Goal: Task Accomplishment & Management: Use online tool/utility

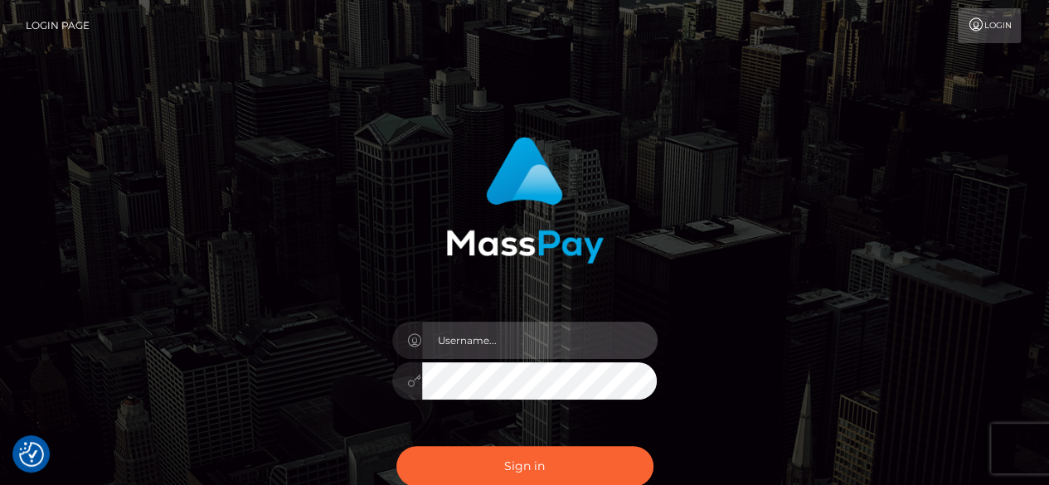
click at [536, 341] on input "text" at bounding box center [539, 340] width 235 height 37
type input "v.hernandez"
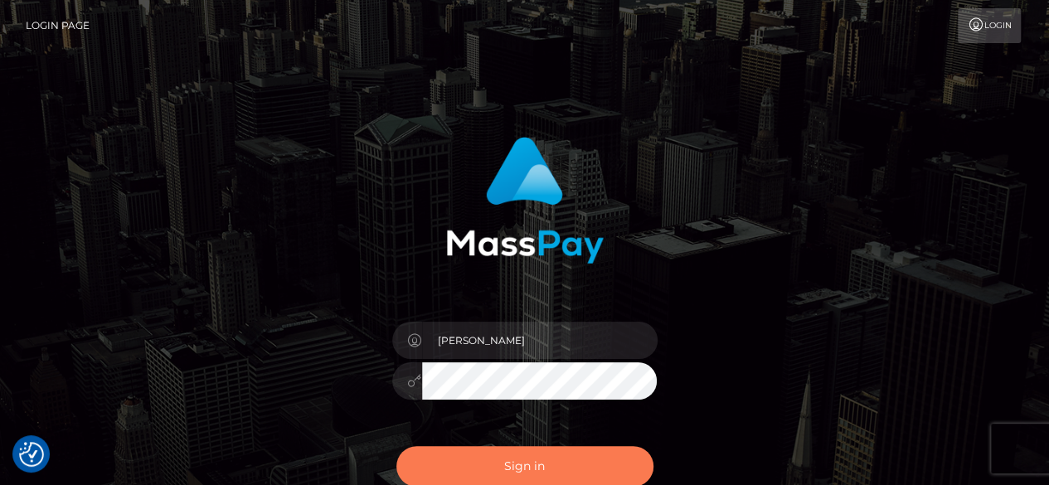
click at [575, 478] on button "Sign in" at bounding box center [524, 466] width 257 height 41
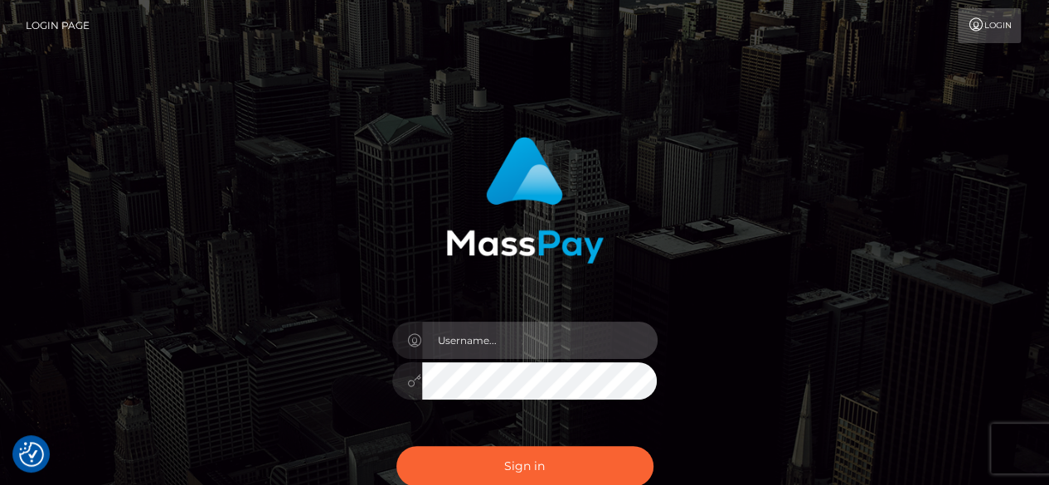
click at [537, 346] on input "text" at bounding box center [539, 340] width 235 height 37
type input "[PERSON_NAME]"
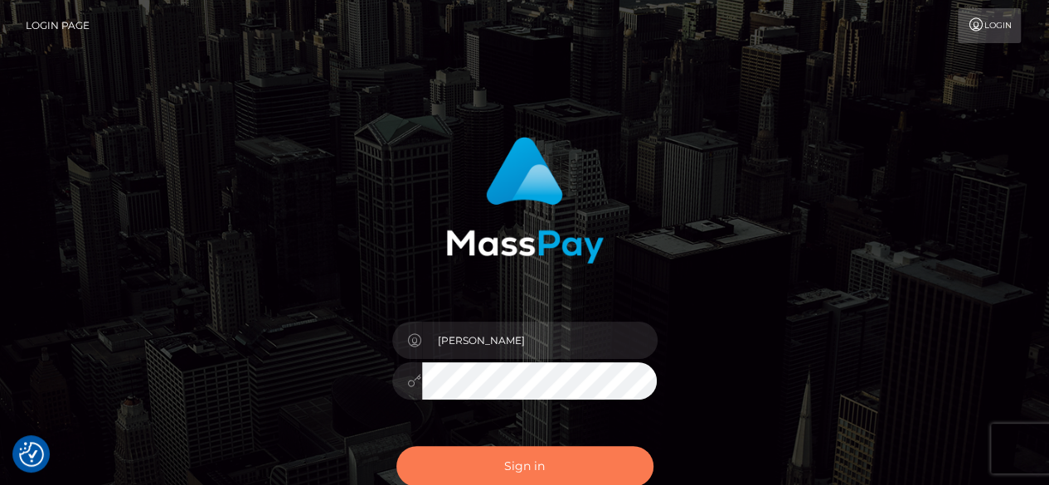
click at [531, 461] on button "Sign in" at bounding box center [524, 466] width 257 height 41
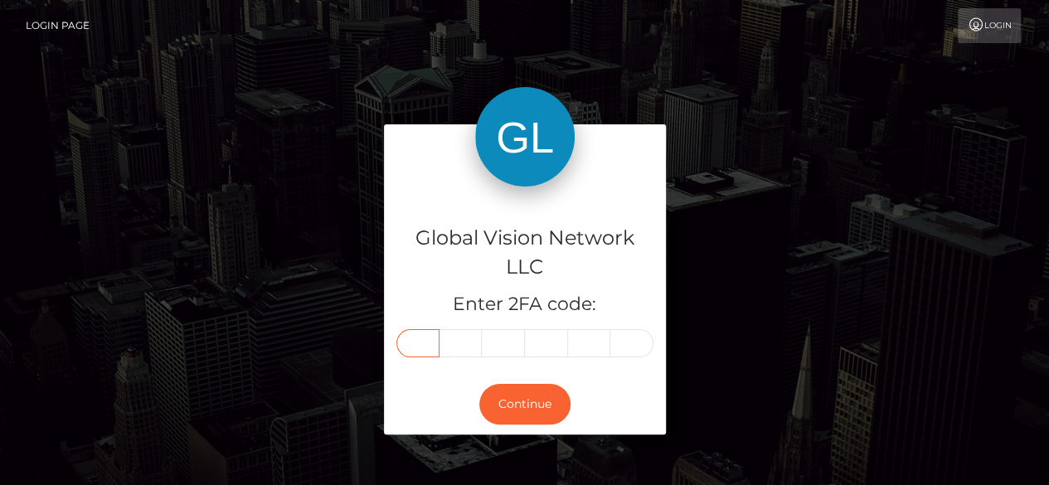
click at [420, 342] on input "text" at bounding box center [417, 343] width 43 height 28
type input "4"
type input "9"
type input "6"
type input "5"
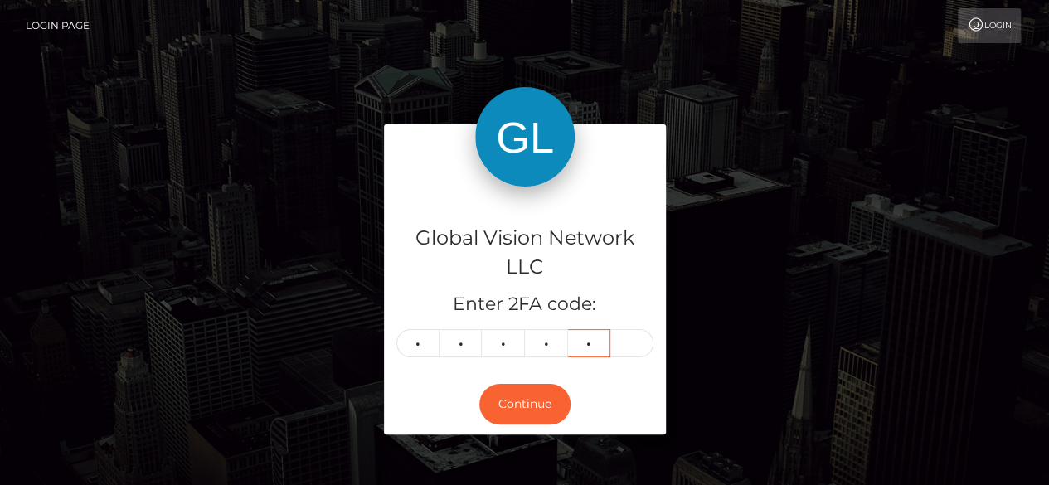
type input "3"
type input "4"
type input "2"
type input "9"
type input "6"
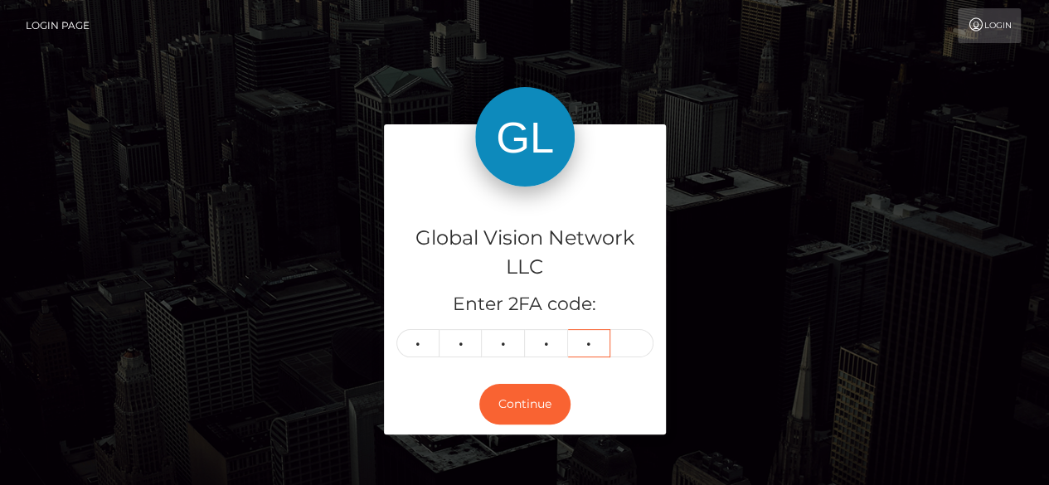
type input "5"
type input "3"
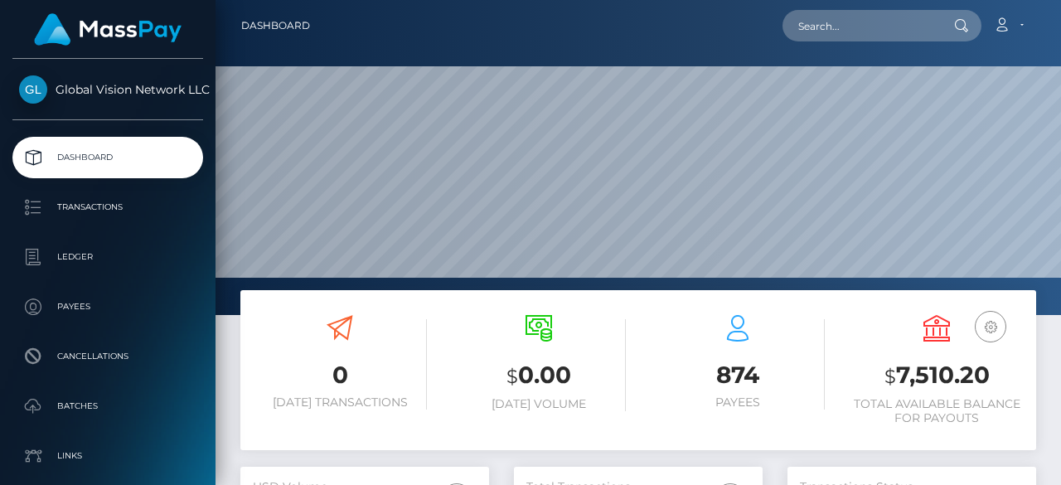
scroll to position [293, 249]
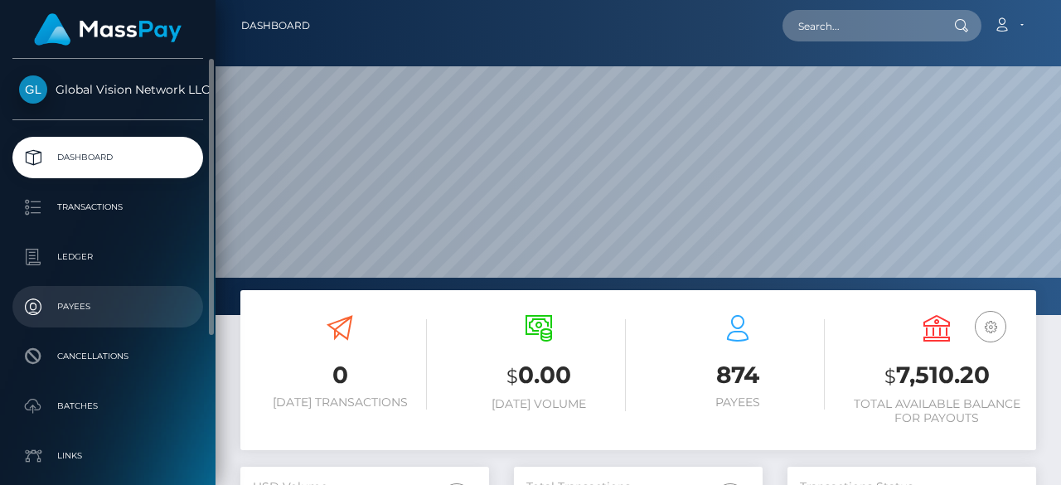
click at [93, 312] on p "Payees" at bounding box center [107, 306] width 177 height 25
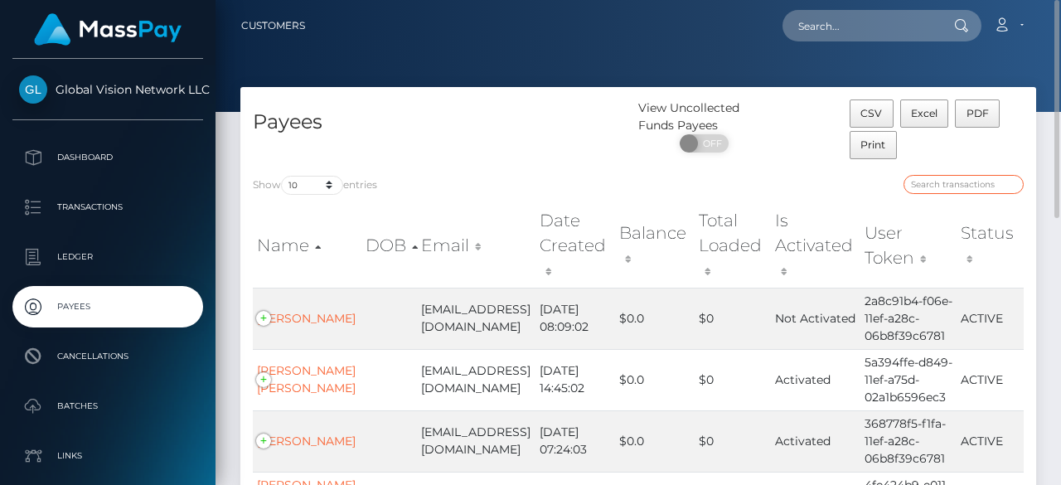
click at [944, 186] on input "search" at bounding box center [963, 184] width 120 height 19
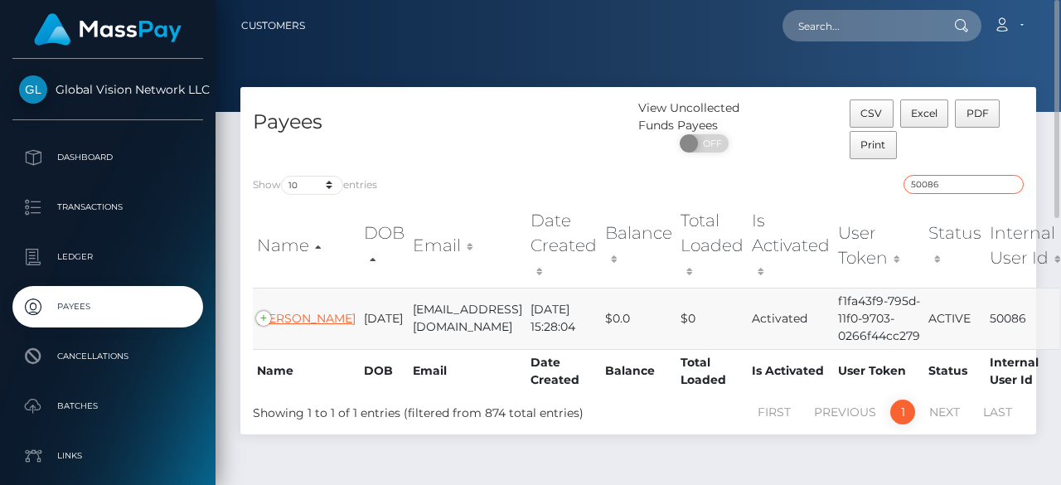
type input "50086"
click at [279, 326] on link "Carlos Yanes" at bounding box center [306, 318] width 99 height 15
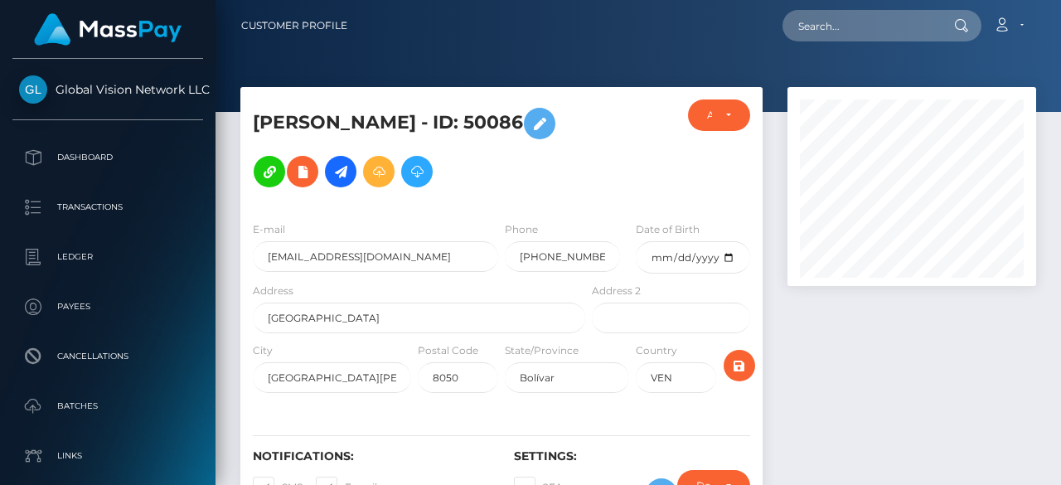
scroll to position [199, 249]
click at [369, 172] on icon at bounding box center [379, 172] width 20 height 21
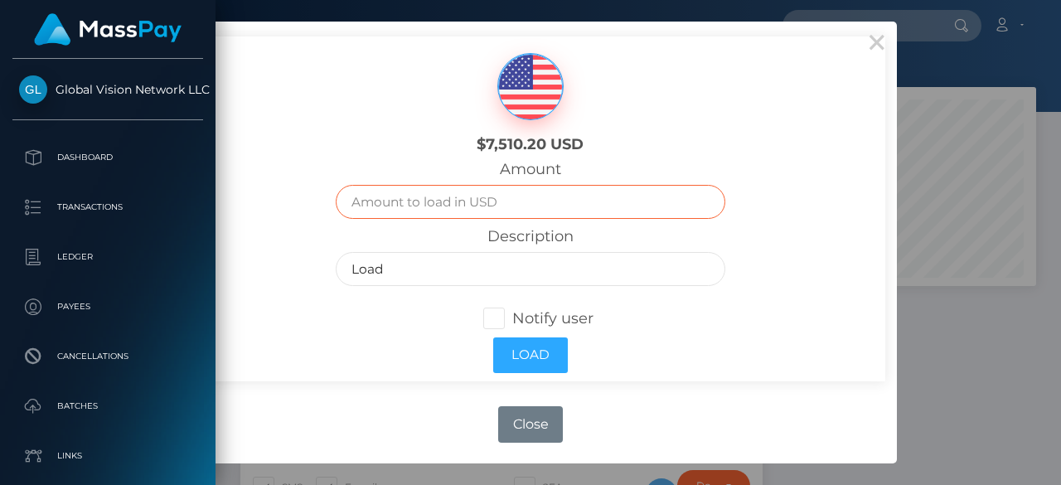
click at [504, 196] on input "text" at bounding box center [530, 202] width 389 height 34
type input "6000"
click at [512, 312] on span at bounding box center [512, 318] width 0 height 18
click at [496, 312] on input "Notify user" at bounding box center [501, 317] width 11 height 11
checkbox input "true"
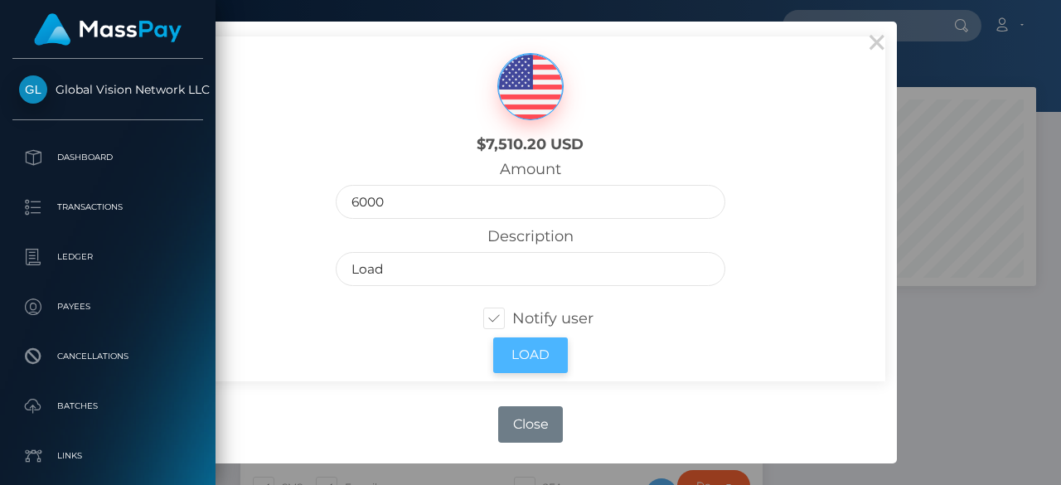
click at [526, 354] on button "Load" at bounding box center [530, 355] width 75 height 36
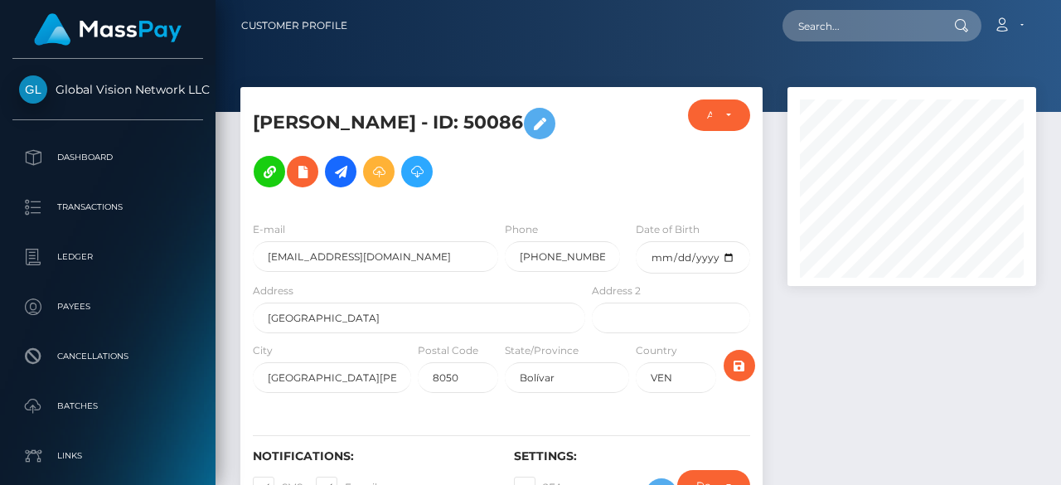
scroll to position [199, 249]
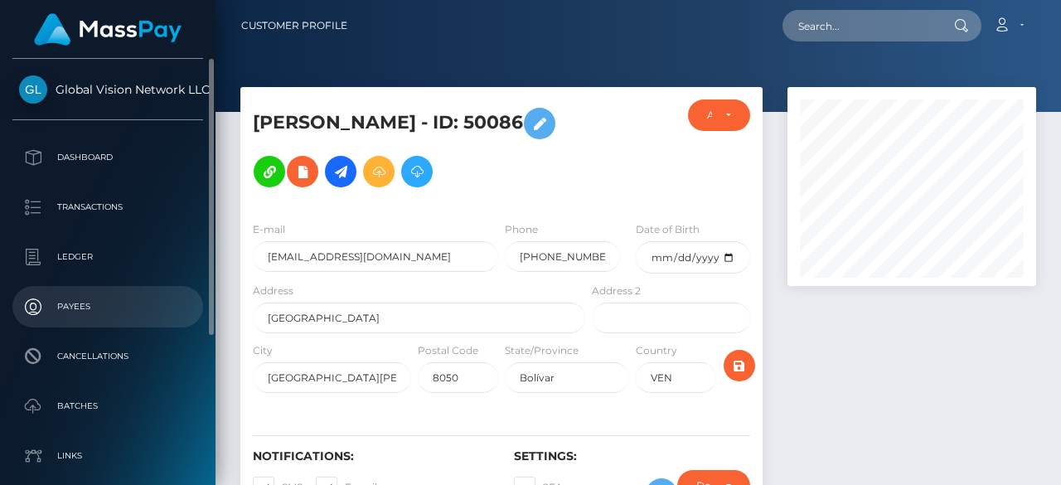
click at [76, 311] on p "Payees" at bounding box center [107, 306] width 177 height 25
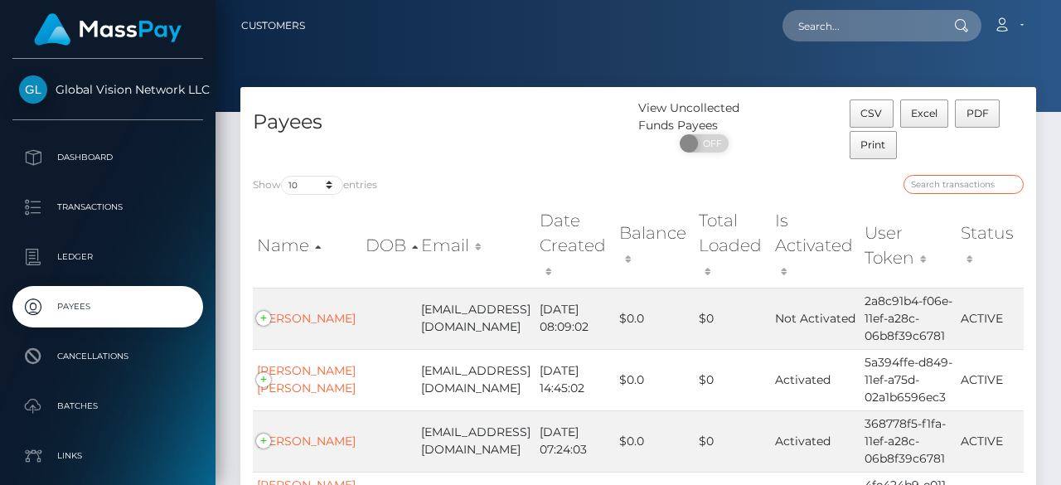
click at [944, 178] on input "search" at bounding box center [963, 184] width 120 height 19
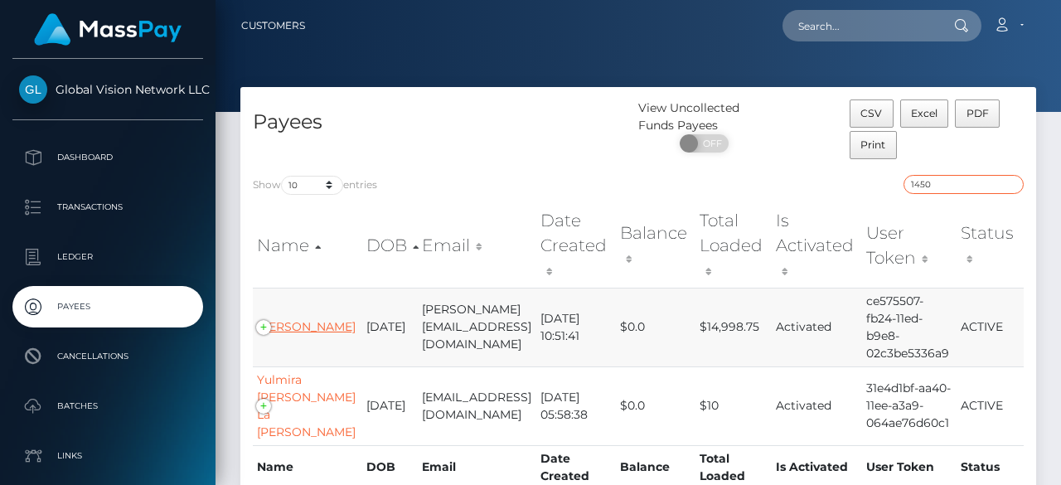
type input "1450"
click at [288, 319] on link "[PERSON_NAME]" at bounding box center [306, 326] width 99 height 15
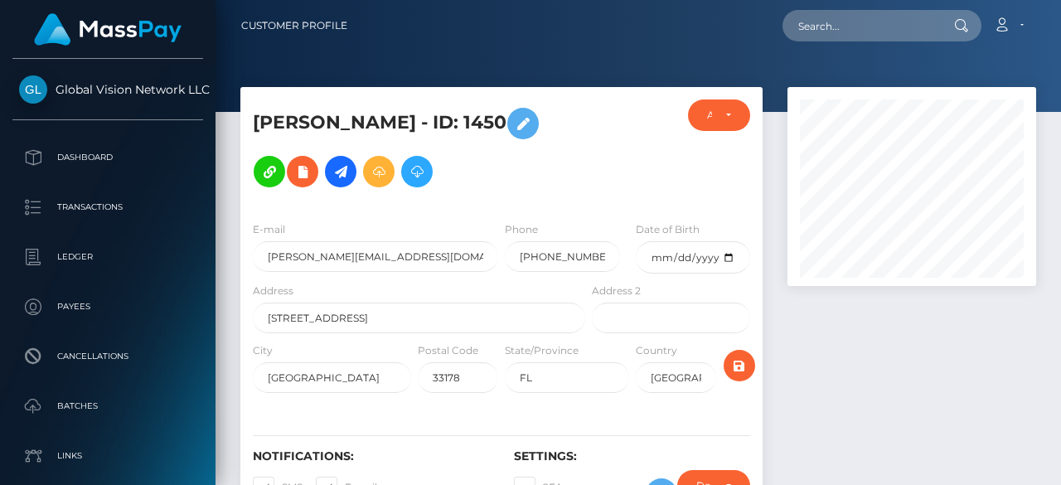
scroll to position [199, 249]
click at [369, 173] on icon at bounding box center [379, 172] width 20 height 21
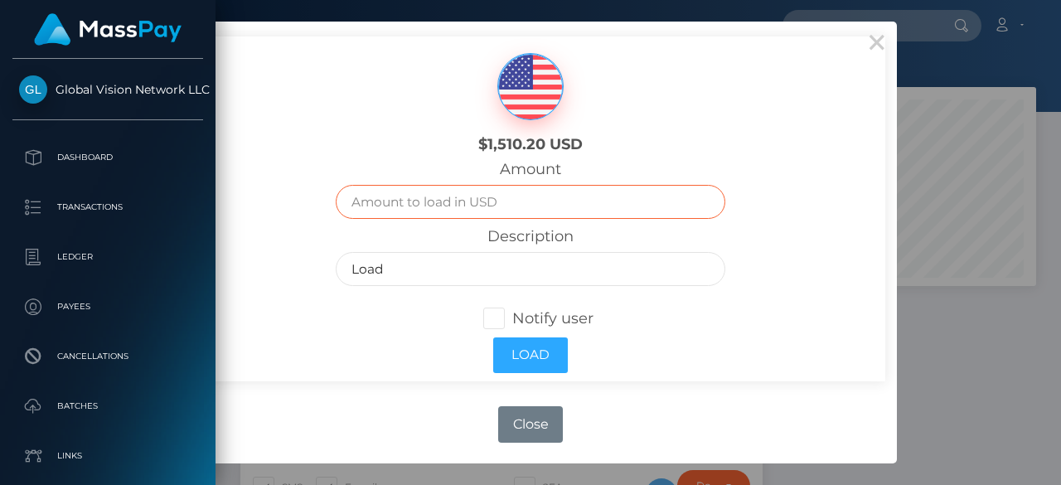
click at [537, 201] on input "text" at bounding box center [530, 202] width 389 height 34
type input "91"
click at [512, 322] on span at bounding box center [512, 318] width 0 height 18
click at [496, 322] on input "Notify user" at bounding box center [501, 317] width 11 height 11
checkbox input "true"
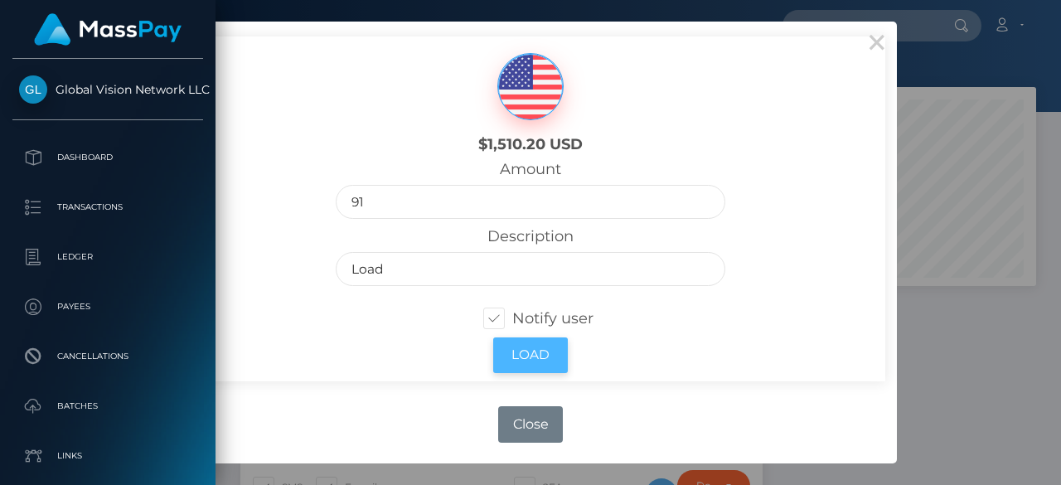
click at [530, 355] on button "Load" at bounding box center [530, 355] width 75 height 36
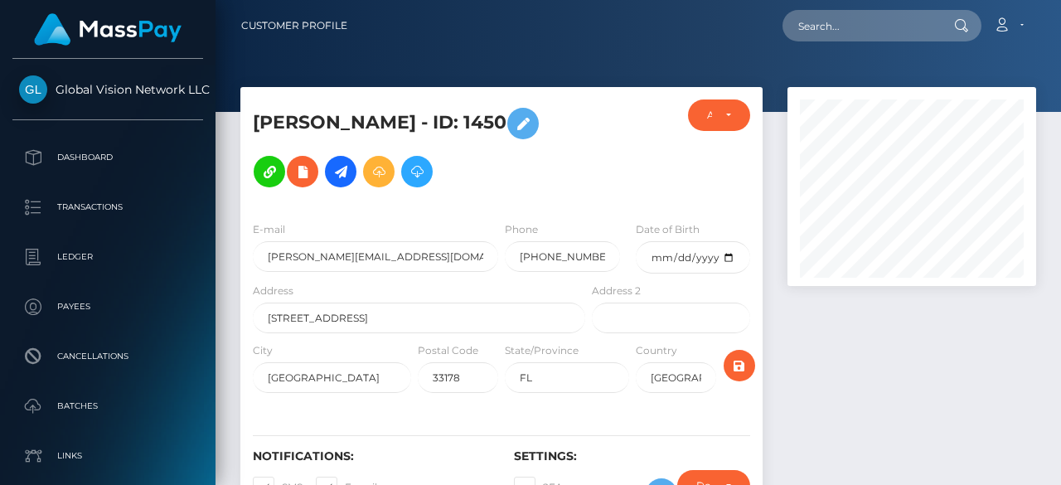
scroll to position [199, 249]
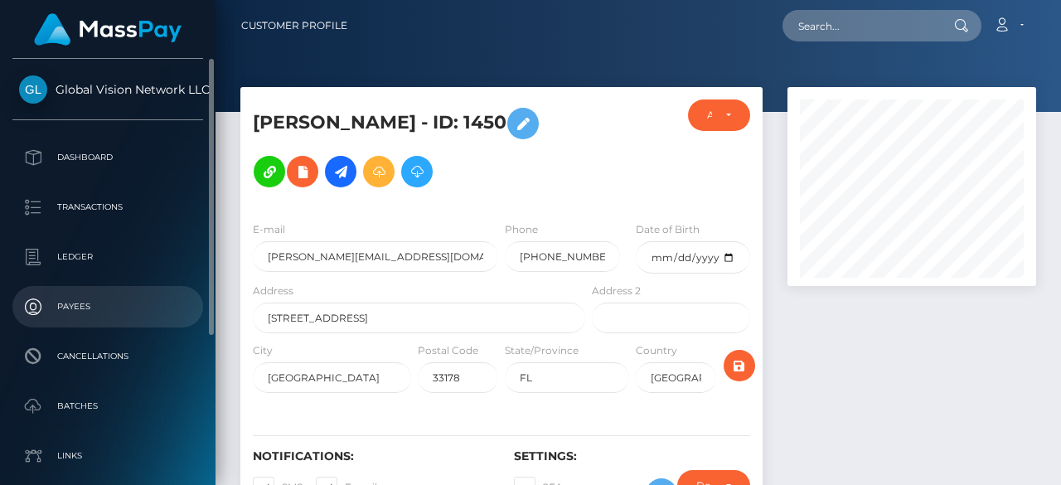
click at [74, 317] on p "Payees" at bounding box center [107, 306] width 177 height 25
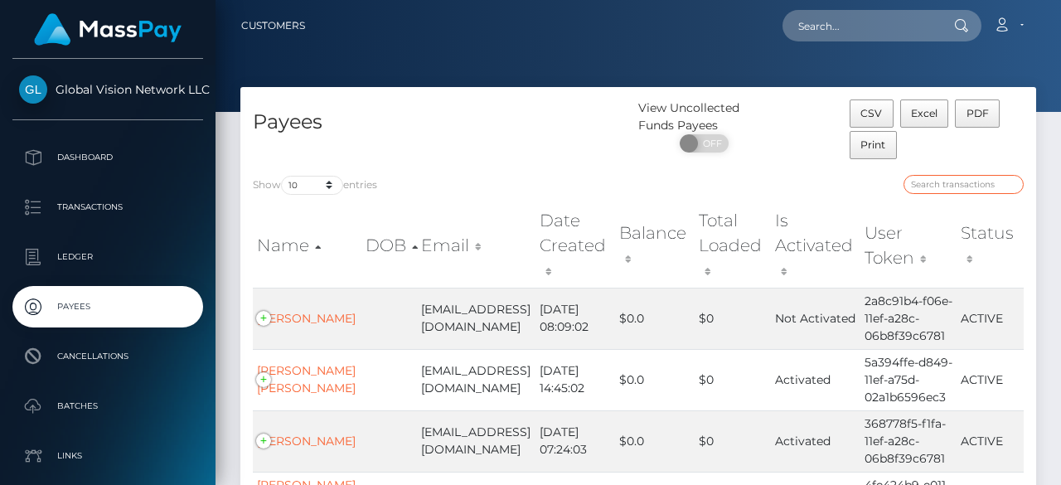
click at [957, 188] on input "search" at bounding box center [963, 184] width 120 height 19
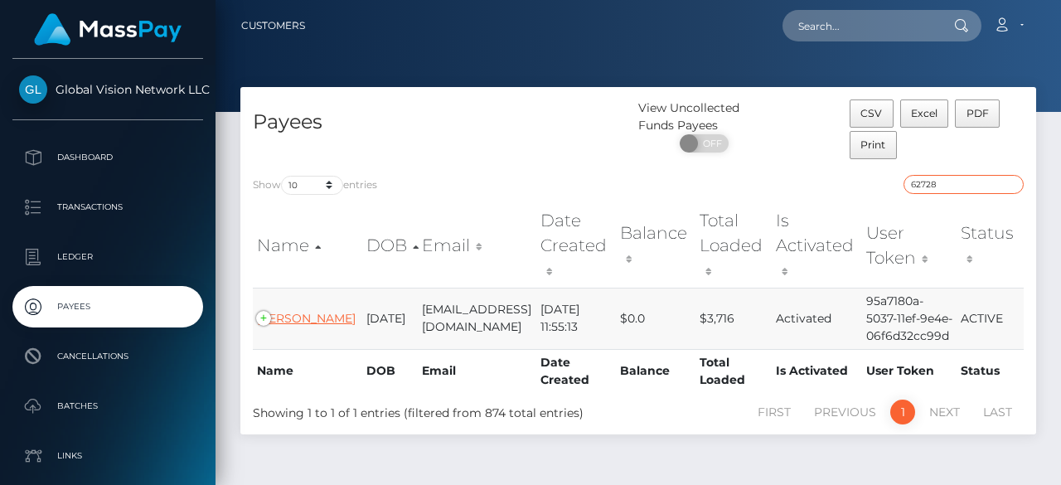
type input "62728"
click at [295, 311] on link "GLADYS OLIVERAS" at bounding box center [306, 318] width 99 height 15
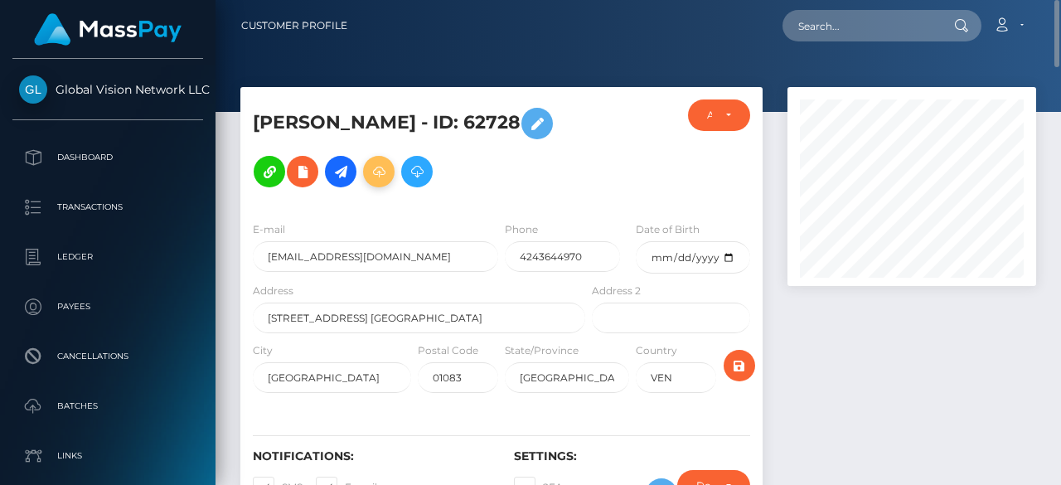
click at [371, 179] on icon at bounding box center [379, 172] width 20 height 21
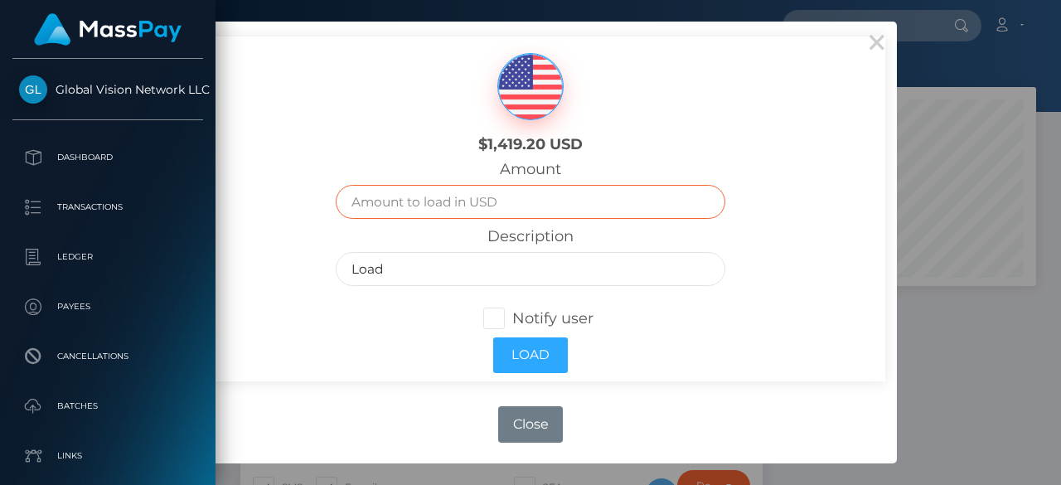
click at [477, 206] on input "text" at bounding box center [530, 202] width 389 height 34
type input "647"
click at [512, 311] on span at bounding box center [512, 318] width 0 height 18
click at [499, 312] on input "Notify user" at bounding box center [501, 317] width 11 height 11
checkbox input "true"
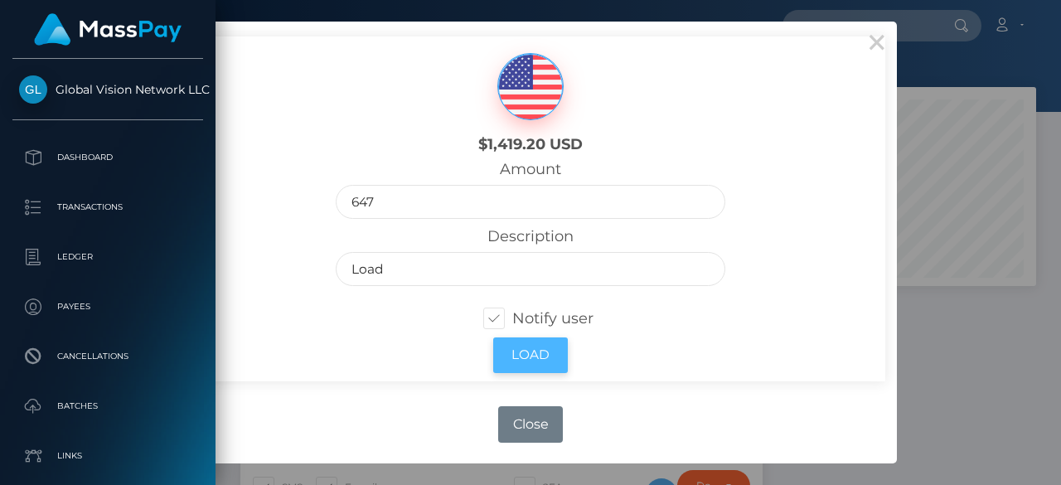
click at [540, 357] on button "Load" at bounding box center [530, 355] width 75 height 36
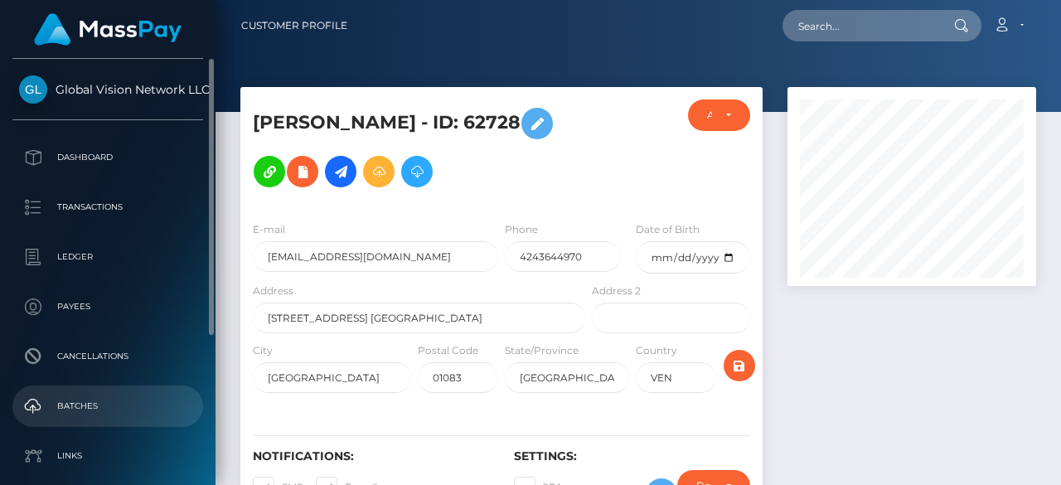
scroll to position [199, 249]
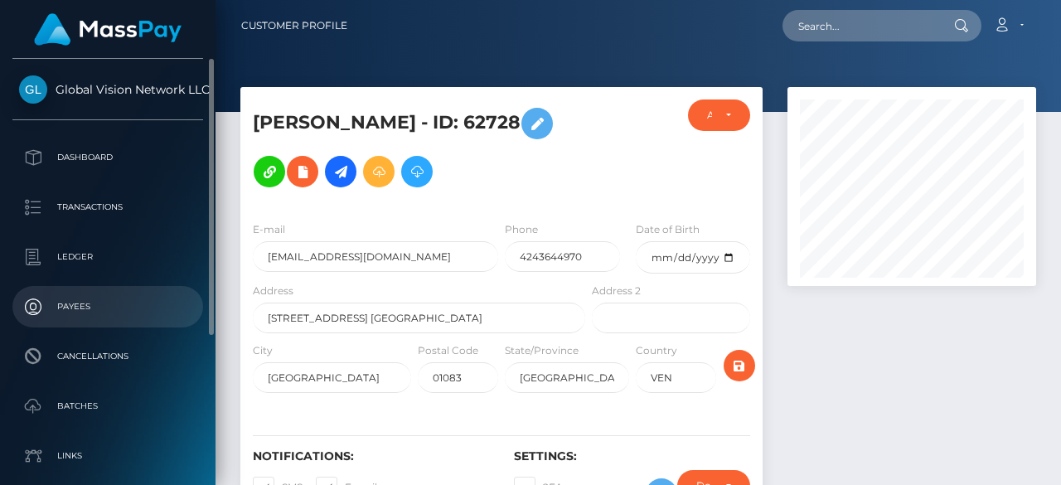
click at [36, 314] on p "Payees" at bounding box center [107, 306] width 177 height 25
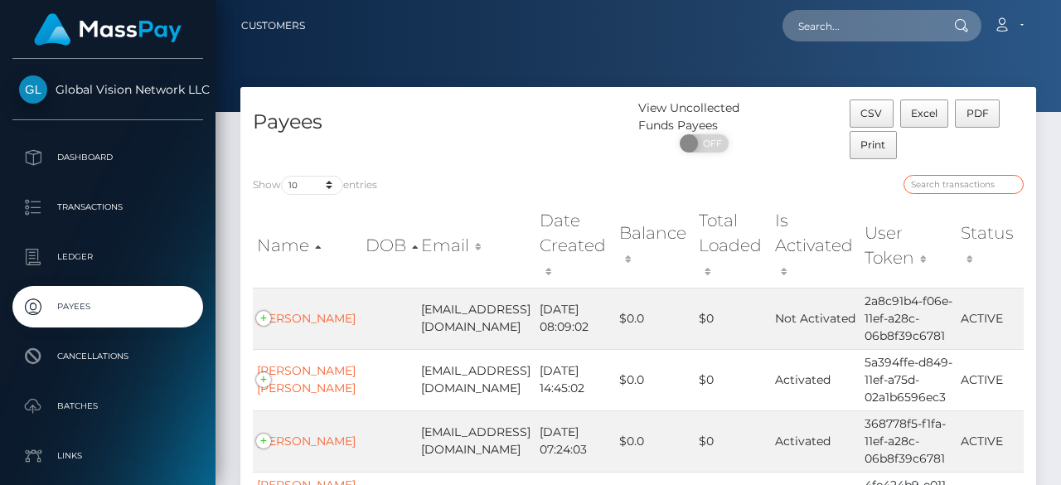
click at [937, 186] on input "search" at bounding box center [963, 184] width 120 height 19
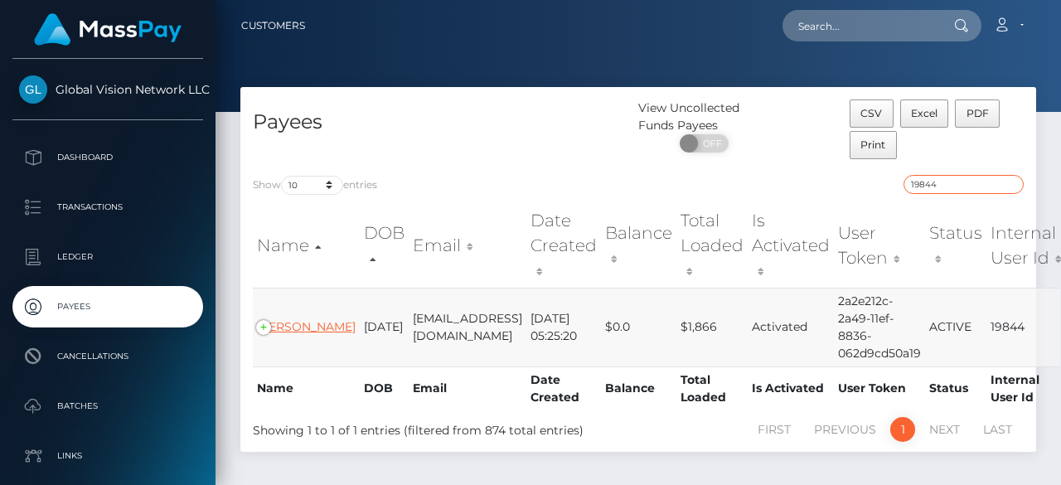
type input "19844"
click at [281, 332] on link "Omaira Troconis" at bounding box center [306, 326] width 99 height 15
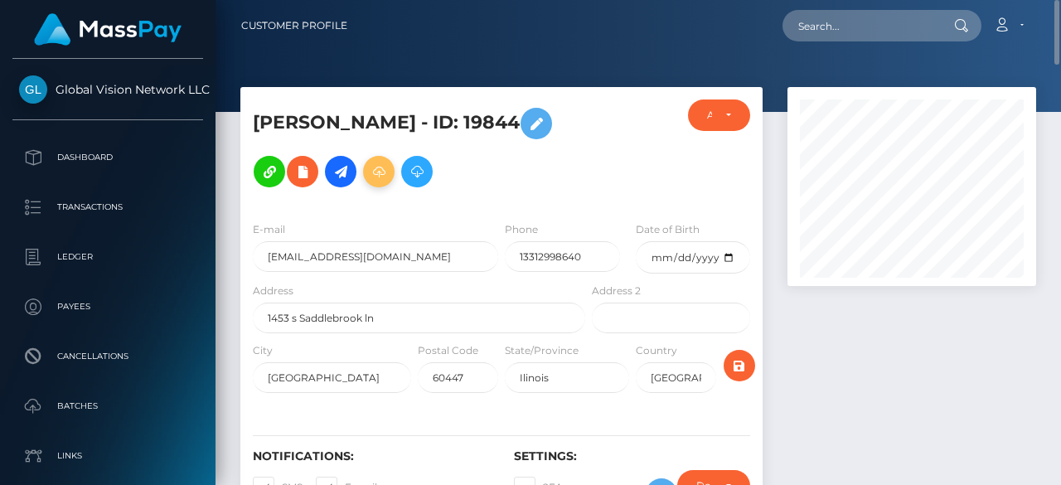
click at [377, 175] on icon at bounding box center [379, 172] width 20 height 21
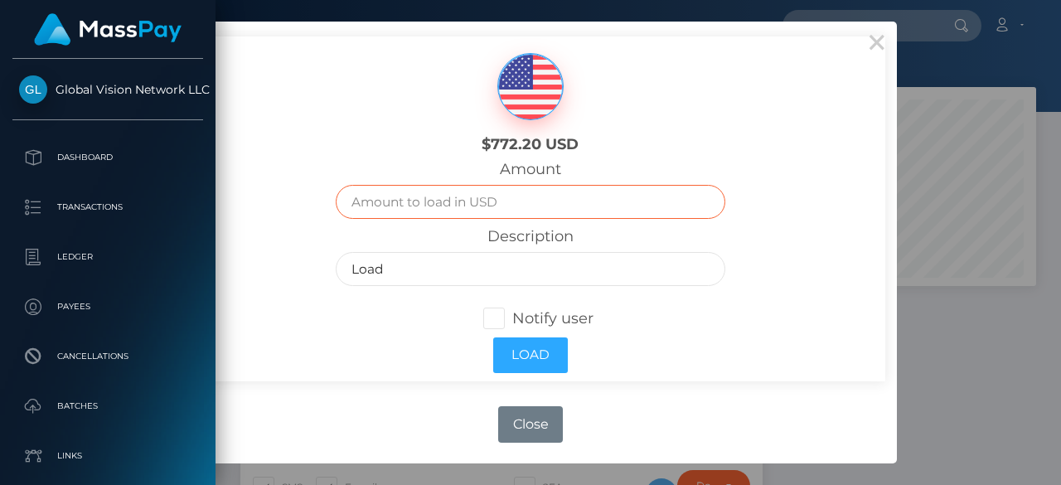
click at [534, 193] on input "text" at bounding box center [530, 202] width 389 height 34
type input "115.2"
click at [512, 324] on span at bounding box center [512, 318] width 0 height 18
click at [496, 322] on input "Notify user" at bounding box center [501, 317] width 11 height 11
checkbox input "true"
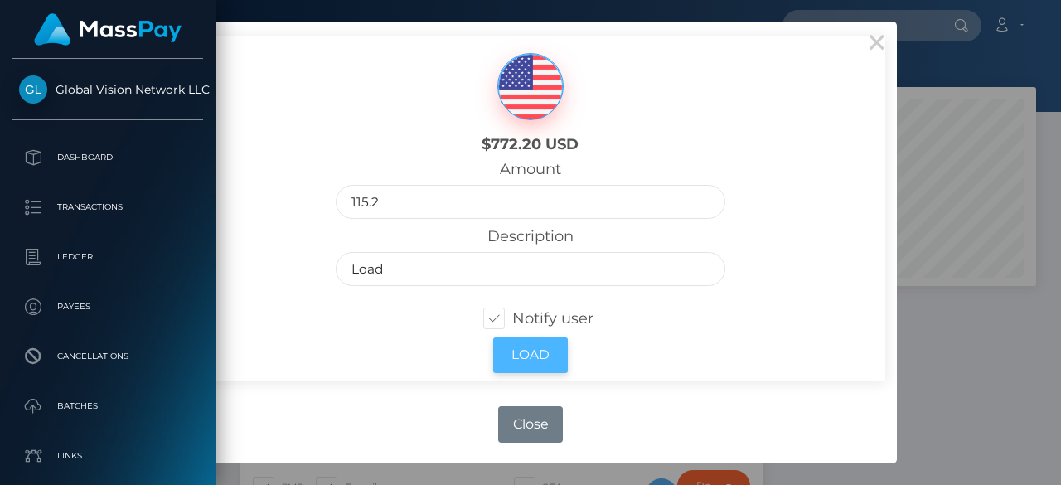
click at [547, 352] on button "Load" at bounding box center [530, 355] width 75 height 36
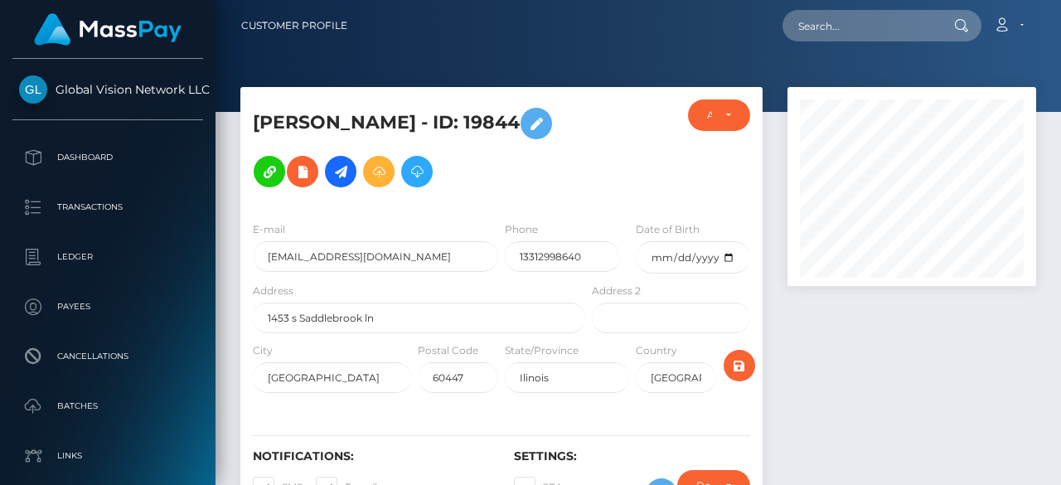
scroll to position [199, 249]
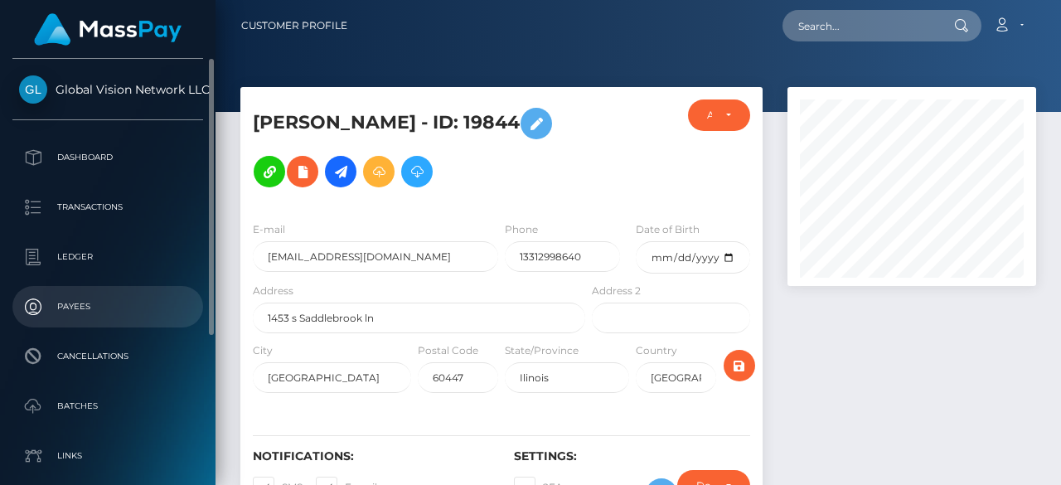
click at [67, 306] on p "Payees" at bounding box center [107, 306] width 177 height 25
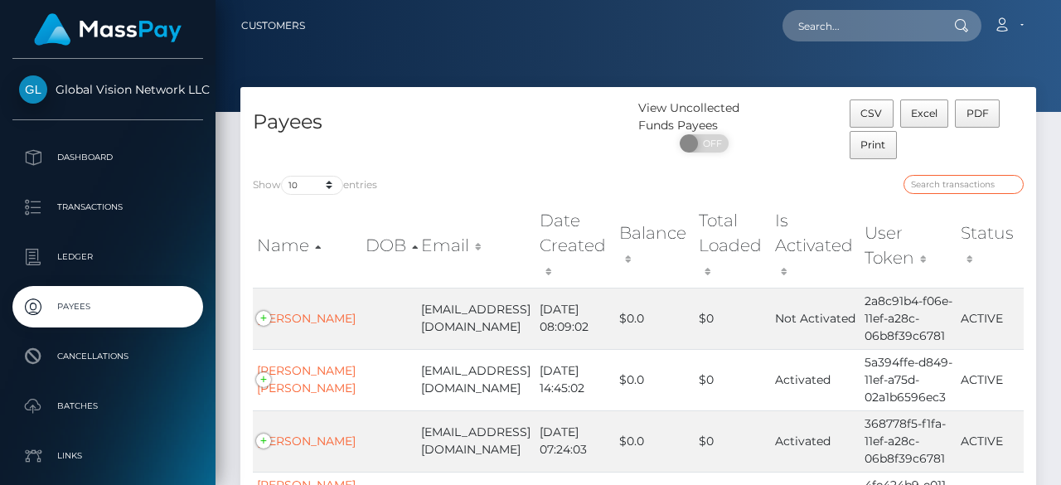
click at [972, 186] on input "search" at bounding box center [963, 184] width 120 height 19
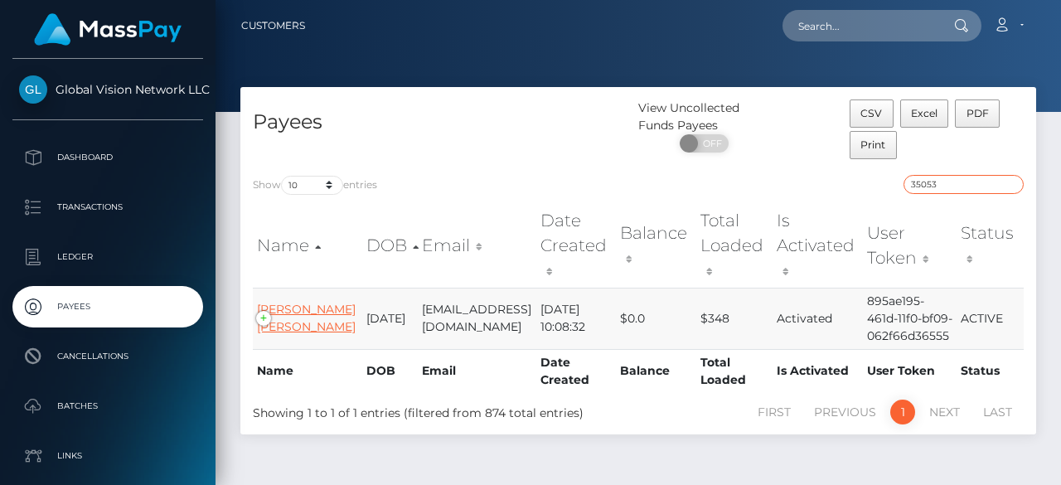
type input "35053"
click at [299, 302] on link "[PERSON_NAME] [PERSON_NAME]" at bounding box center [306, 318] width 99 height 32
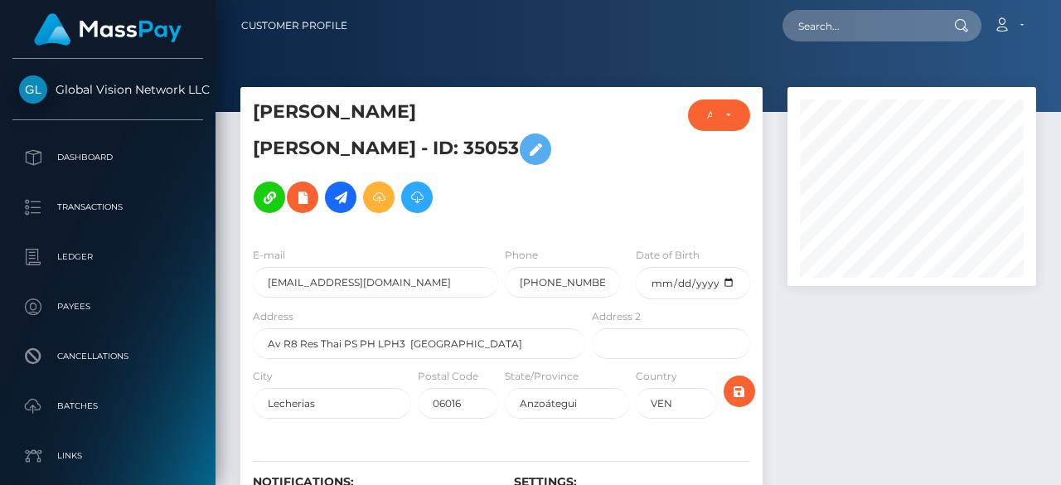
scroll to position [199, 249]
click at [369, 193] on icon at bounding box center [379, 197] width 20 height 21
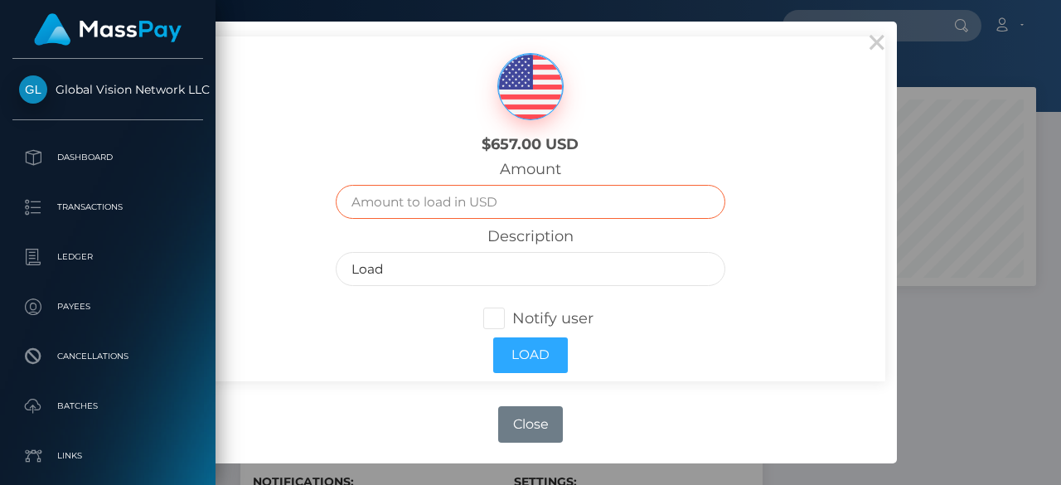
click at [550, 208] on input "text" at bounding box center [530, 202] width 389 height 34
type input "74"
click at [512, 316] on span at bounding box center [512, 318] width 0 height 18
click at [497, 316] on input "Notify user" at bounding box center [501, 317] width 11 height 11
checkbox input "true"
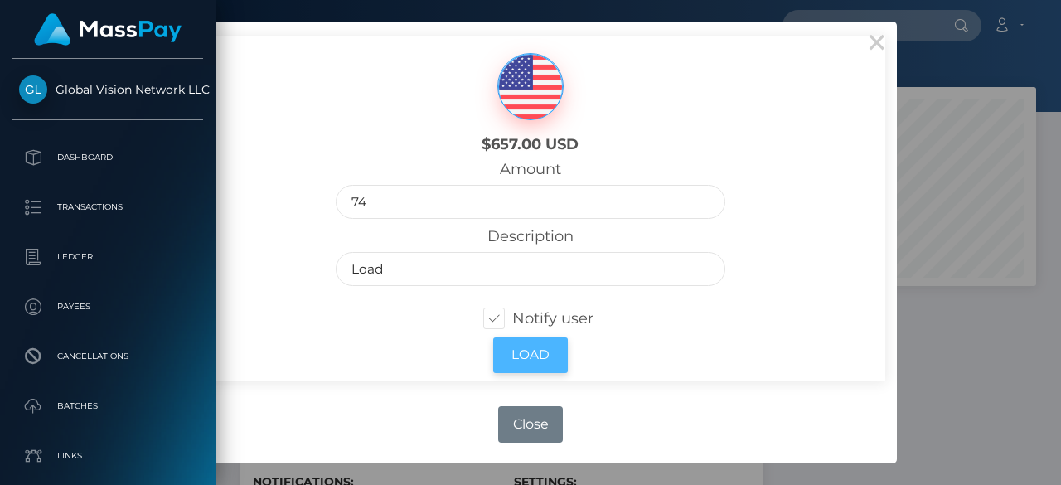
click at [547, 355] on button "Load" at bounding box center [530, 355] width 75 height 36
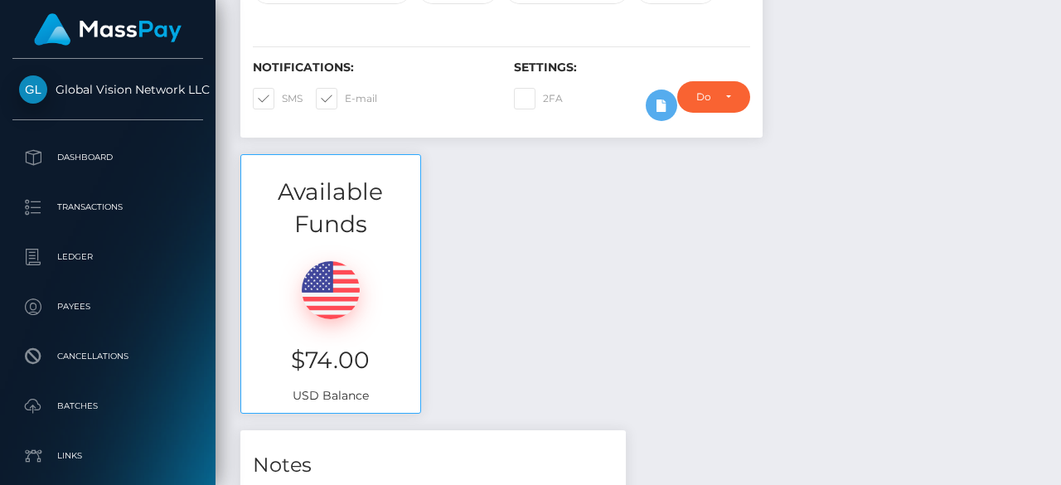
scroll to position [497, 0]
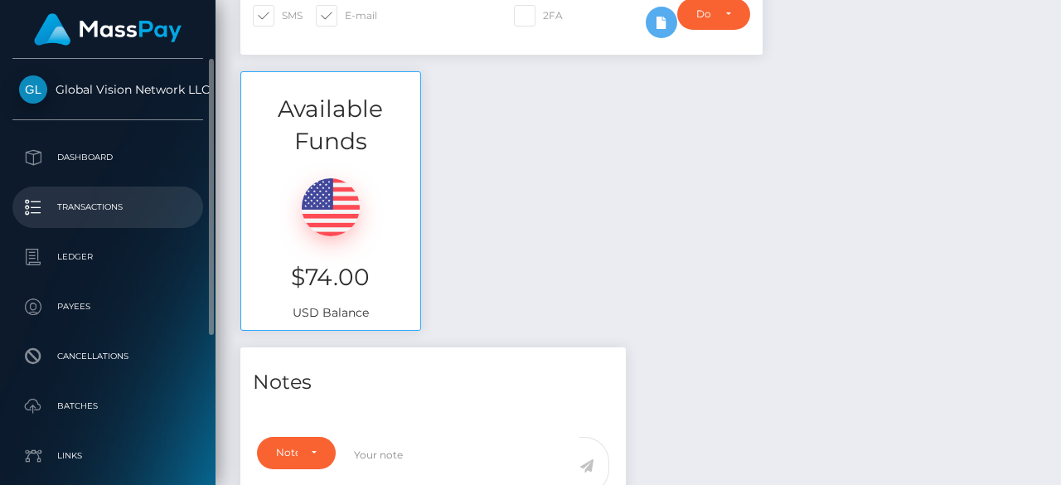
click at [95, 211] on p "Transactions" at bounding box center [107, 207] width 177 height 25
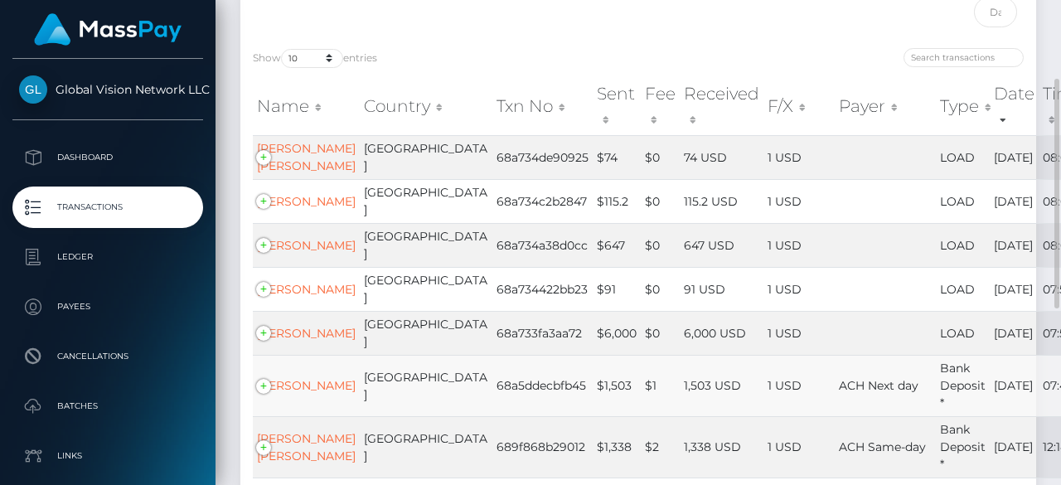
scroll to position [332, 0]
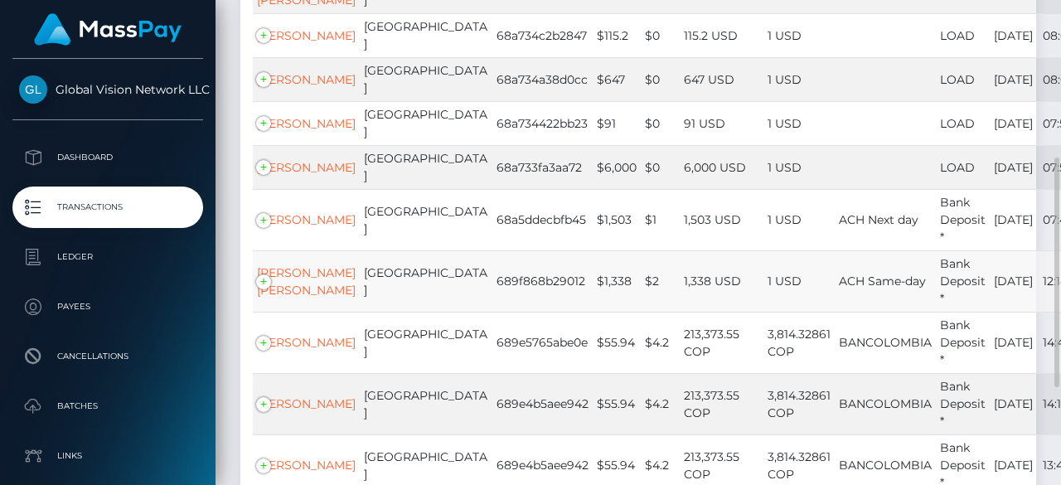
click at [492, 293] on td "689f868b29012" at bounding box center [542, 280] width 100 height 61
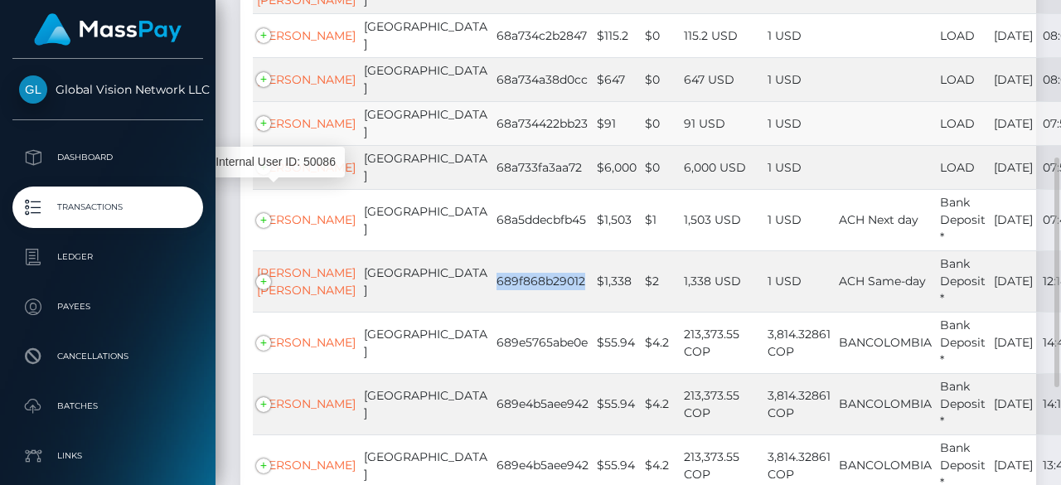
scroll to position [83, 0]
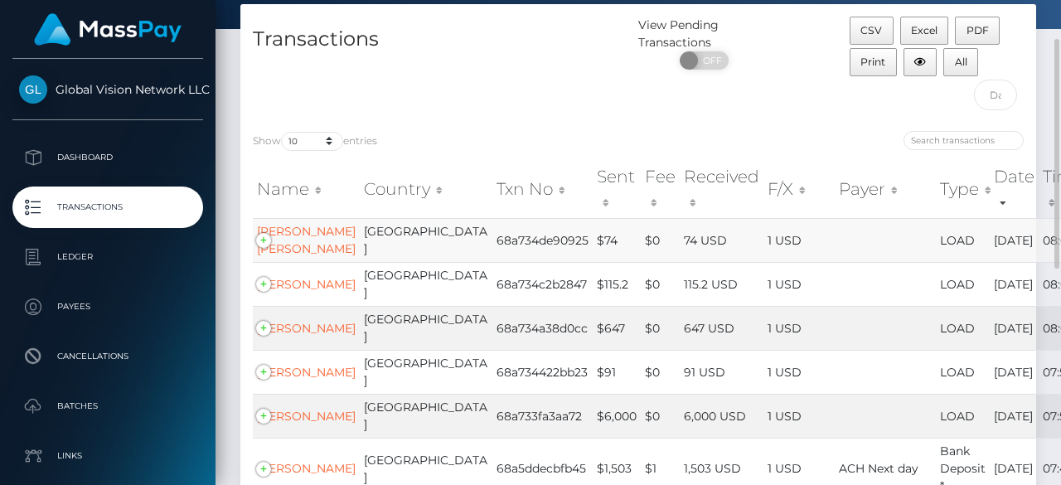
click at [492, 249] on td "68a734de90925" at bounding box center [542, 240] width 100 height 44
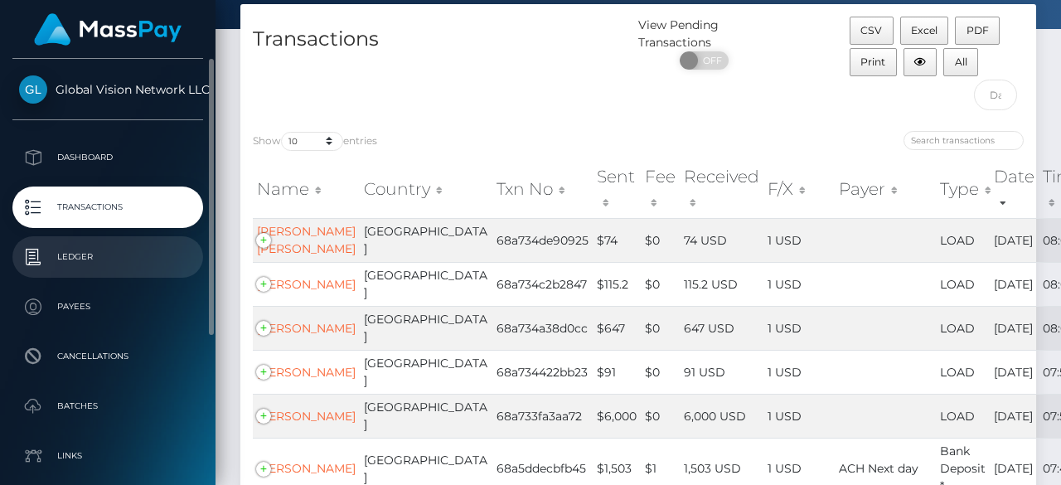
click at [46, 243] on link "Ledger" at bounding box center [107, 256] width 191 height 41
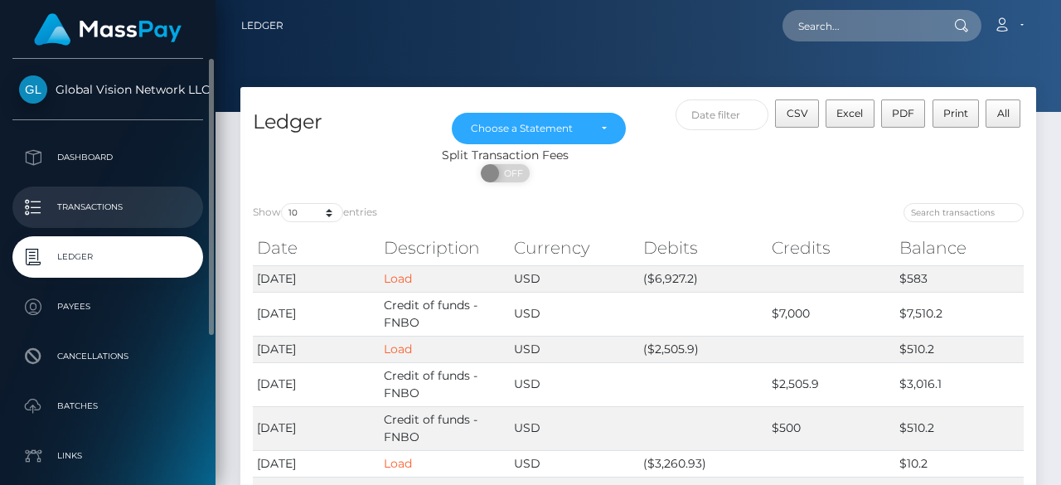
click at [85, 196] on p "Transactions" at bounding box center [107, 207] width 177 height 25
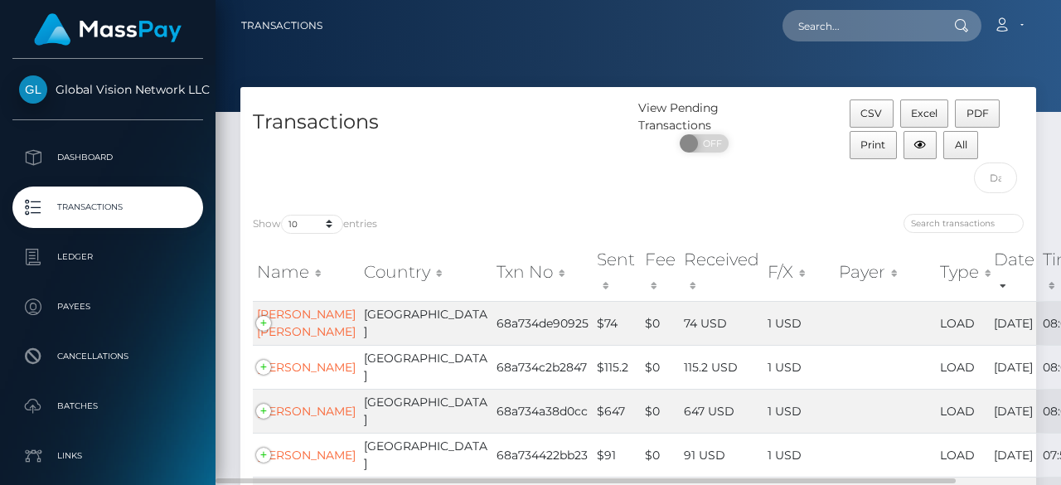
scroll to position [414, 0]
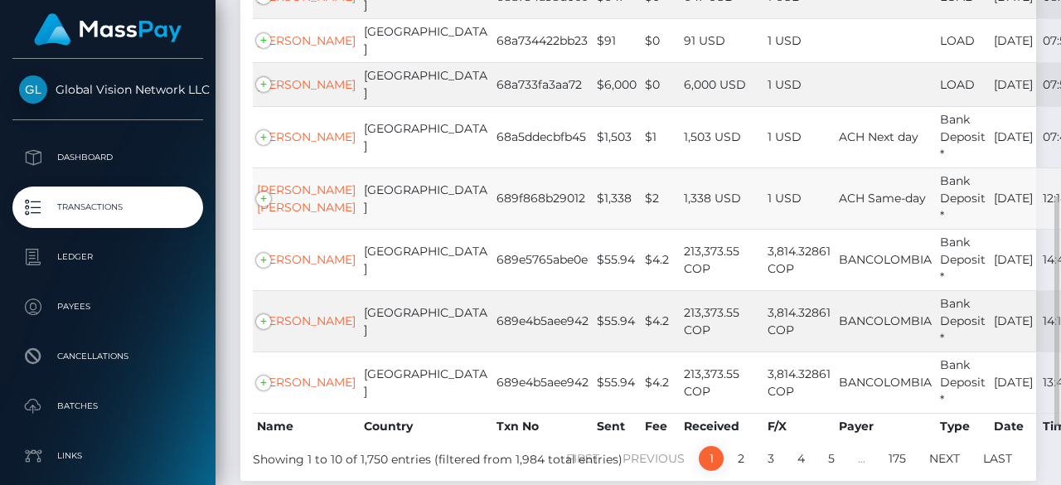
click at [492, 215] on td "689f868b29012" at bounding box center [542, 197] width 100 height 61
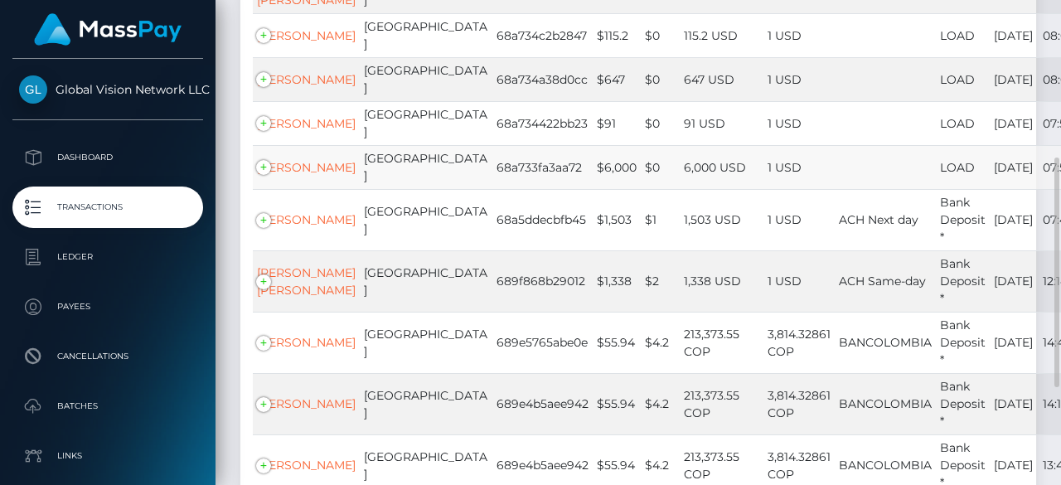
click at [492, 189] on td "68a733fa3aa72" at bounding box center [542, 167] width 100 height 44
copy td "68a733fa3aa72"
click at [492, 145] on td "68a734422bb23" at bounding box center [542, 123] width 100 height 44
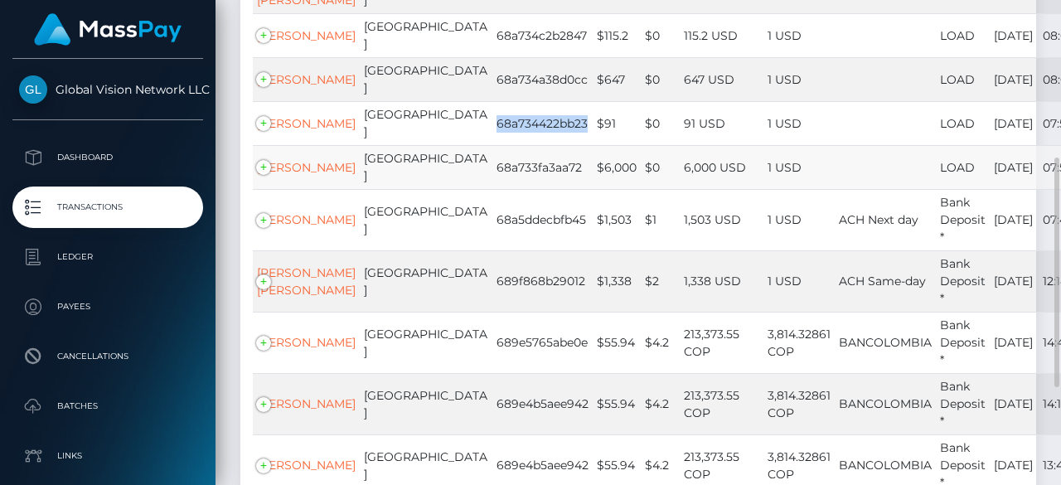
copy td "68a734422bb23"
click at [492, 101] on td "68a734a38d0cc" at bounding box center [542, 79] width 100 height 44
copy td "68a734a38d0cc"
click at [492, 57] on td "68a734c2b2847" at bounding box center [542, 35] width 100 height 44
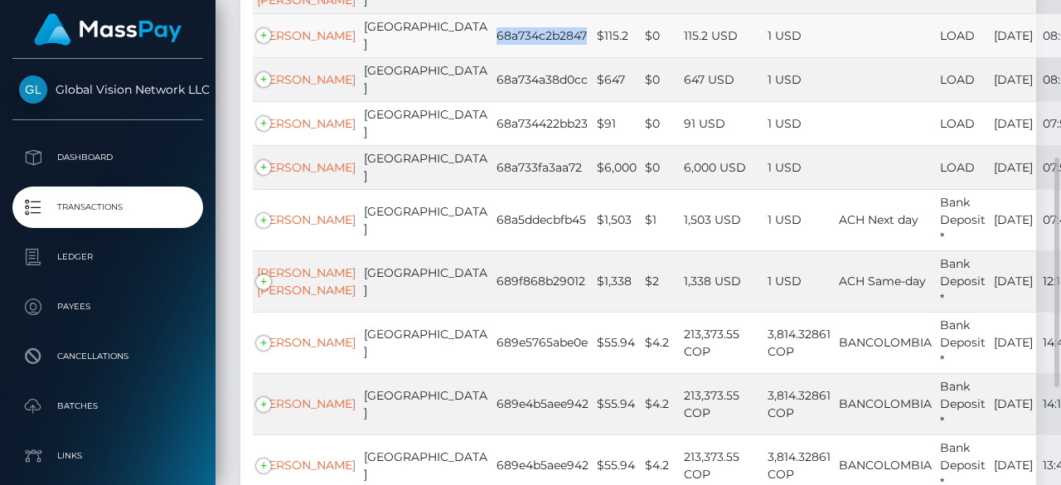
click at [492, 57] on td "68a734c2b2847" at bounding box center [542, 35] width 100 height 44
copy td "68a734c2b2847"
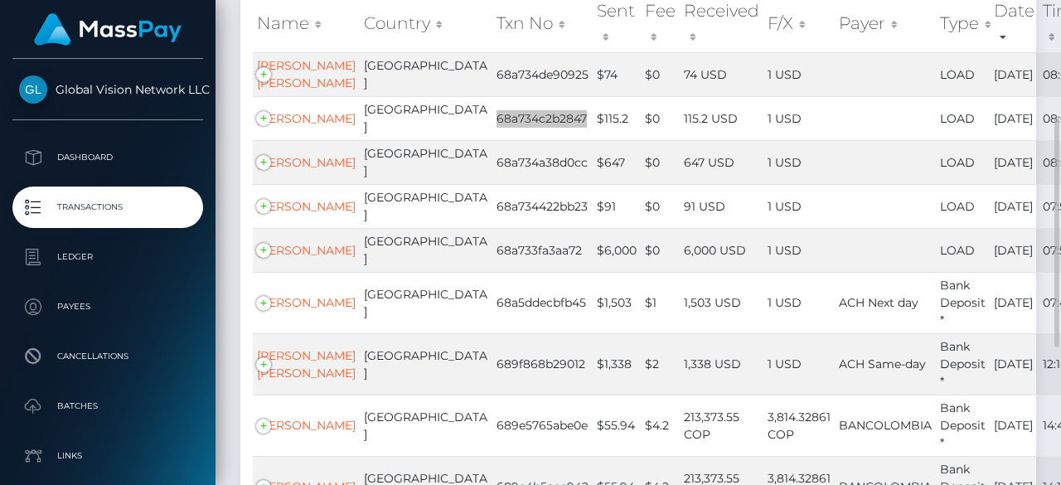
scroll to position [166, 0]
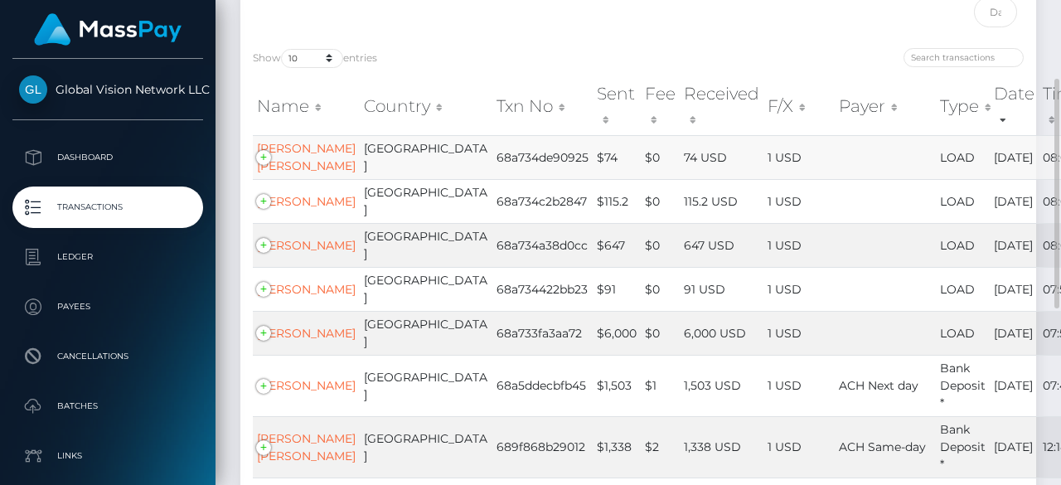
click at [492, 177] on td "68a734de90925" at bounding box center [542, 157] width 100 height 44
copy td "68a734de90925"
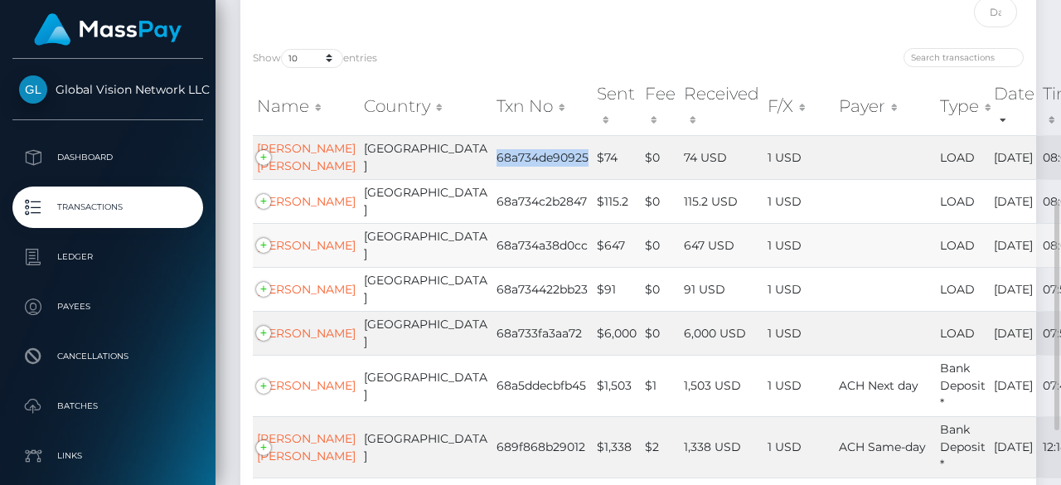
scroll to position [249, 0]
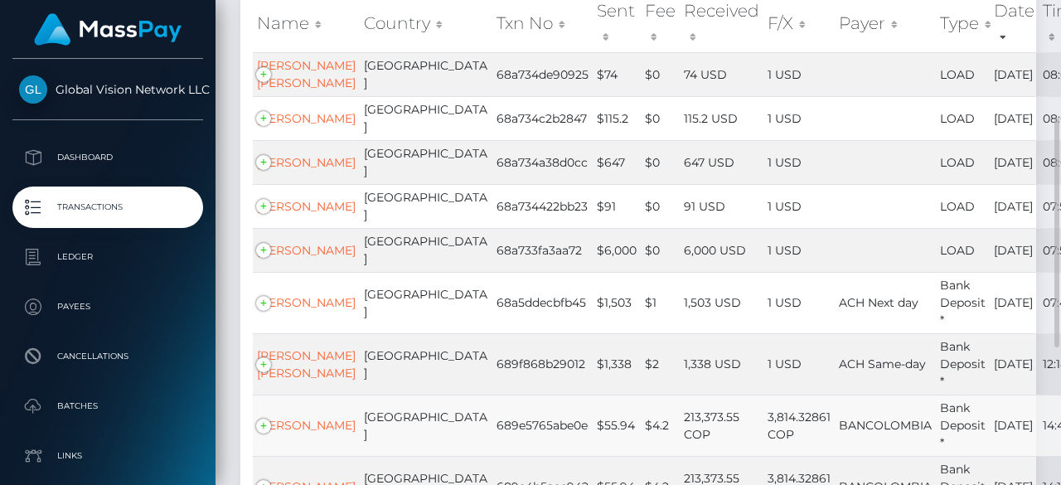
click at [593, 425] on td "$55.94" at bounding box center [617, 425] width 48 height 61
